Goal: Task Accomplishment & Management: Complete application form

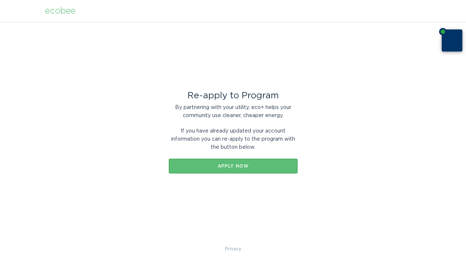
click at [248, 111] on div "By partnering with your utility, eco+ helps your community use cleaner, cheaper…" at bounding box center [233, 111] width 129 height 16
click at [231, 165] on div "Apply now" at bounding box center [232, 166] width 121 height 4
click at [235, 160] on button "Apply now" at bounding box center [233, 166] width 129 height 15
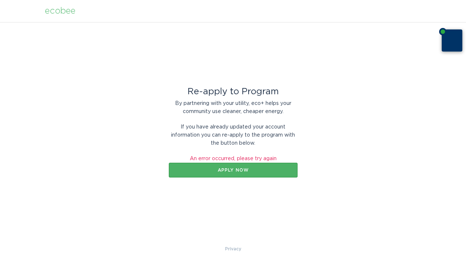
click at [228, 171] on div "Apply now" at bounding box center [232, 170] width 121 height 4
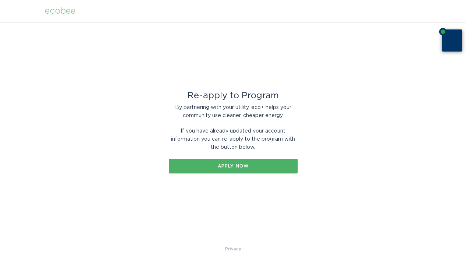
click at [229, 167] on div "Apply now" at bounding box center [232, 166] width 121 height 4
